Goal: Transaction & Acquisition: Obtain resource

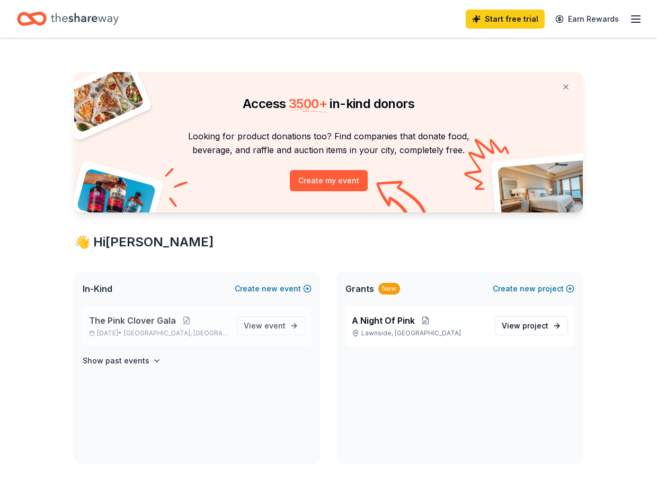
click at [165, 317] on span "The Pink Clover Gala" at bounding box center [132, 320] width 87 height 13
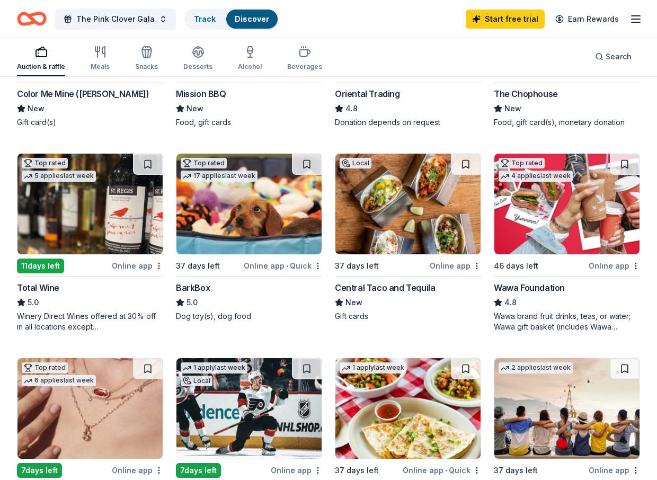
scroll to position [234, 0]
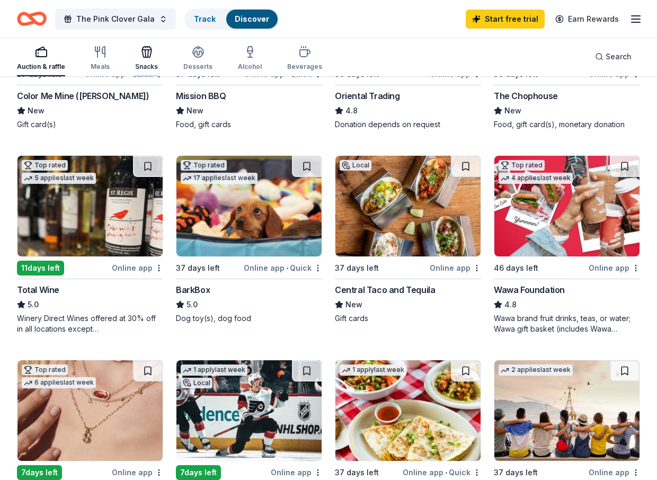
click at [145, 56] on icon "button" at bounding box center [146, 52] width 13 height 13
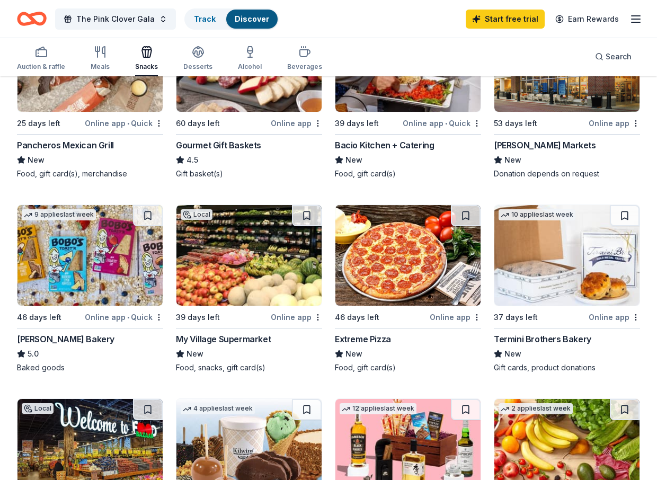
scroll to position [390, 0]
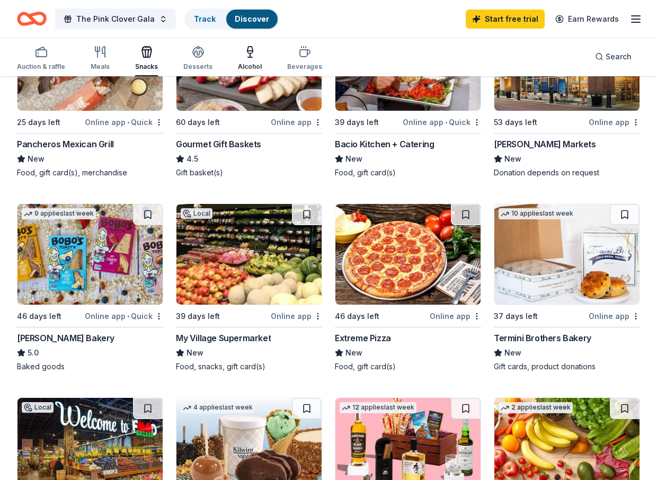
click at [243, 66] on div "Alcohol" at bounding box center [250, 67] width 24 height 8
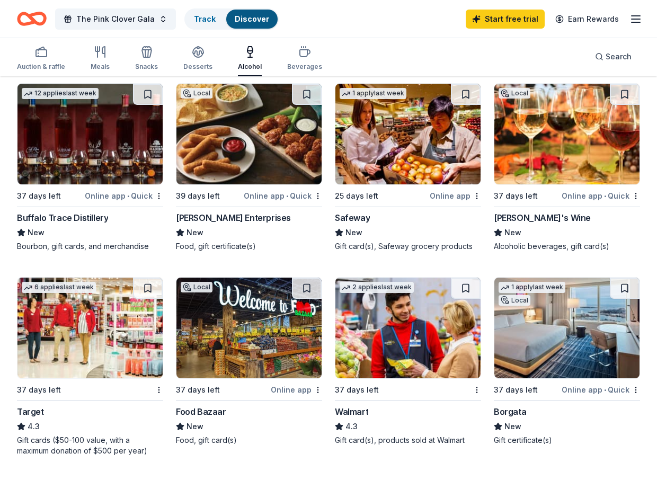
scroll to position [476, 0]
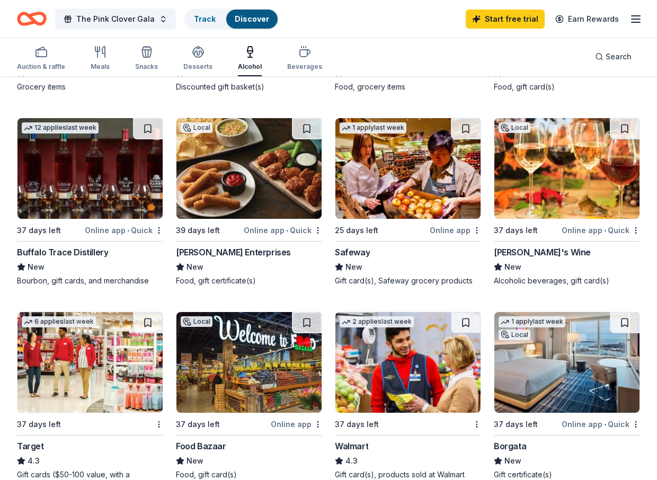
click at [101, 209] on img at bounding box center [89, 168] width 145 height 101
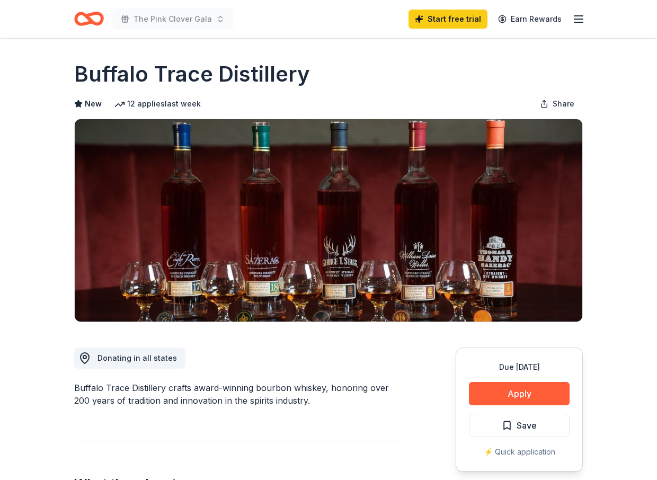
drag, startPoint x: 625, startPoint y: 70, endPoint x: 403, endPoint y: 43, distance: 223.6
